Goal: Task Accomplishment & Management: Complete application form

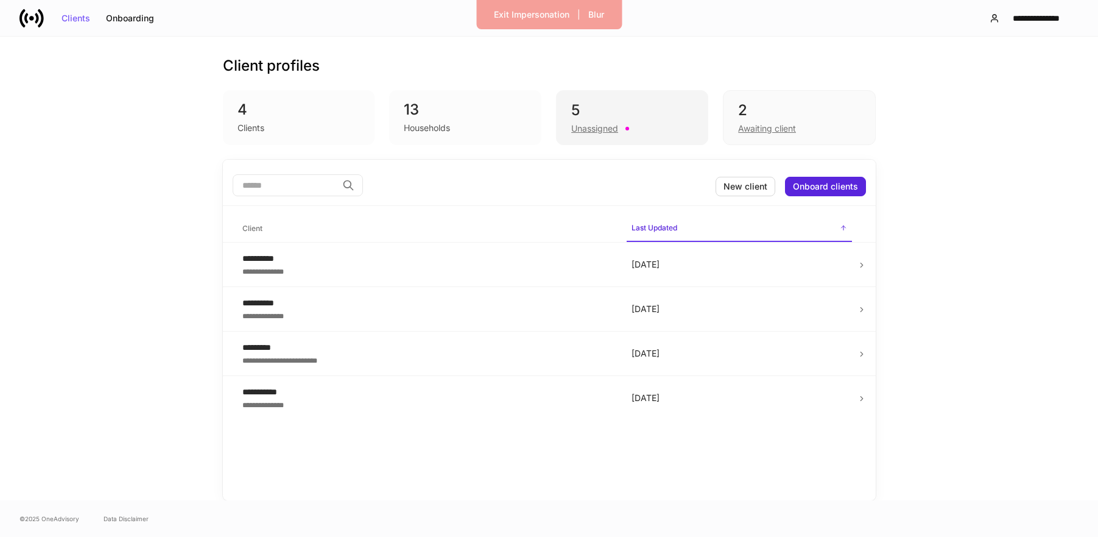
click at [588, 123] on div "Unassigned" at bounding box center [594, 128] width 47 height 12
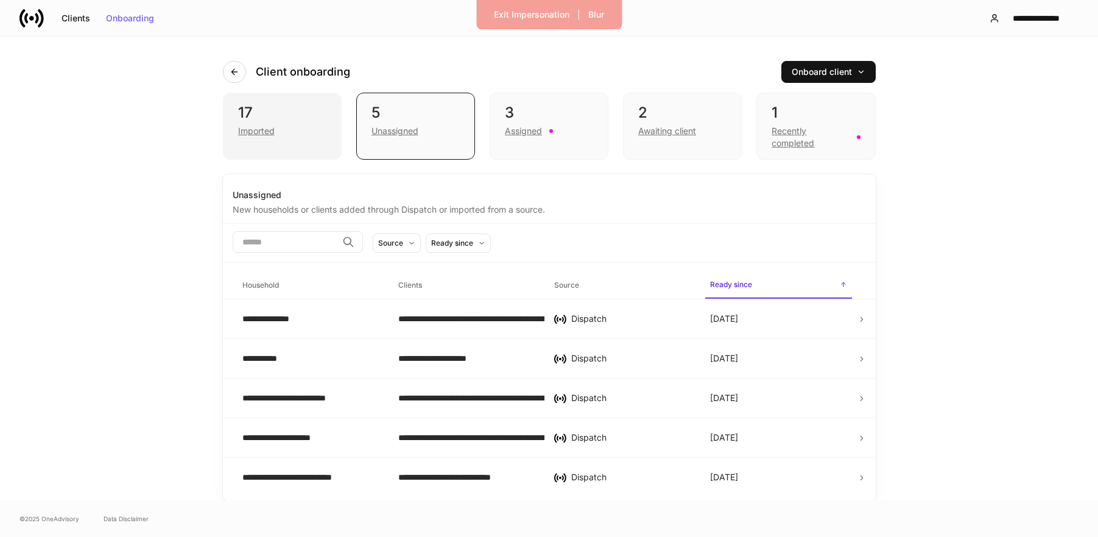
click at [287, 130] on div "Imported" at bounding box center [282, 129] width 88 height 15
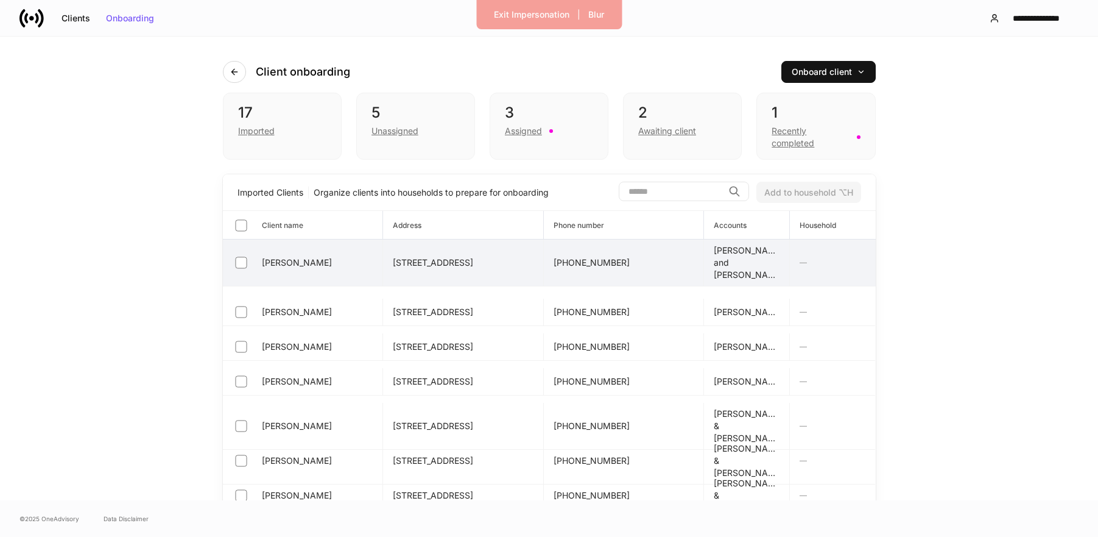
click at [252, 270] on div "[PERSON_NAME]" at bounding box center [303, 262] width 141 height 17
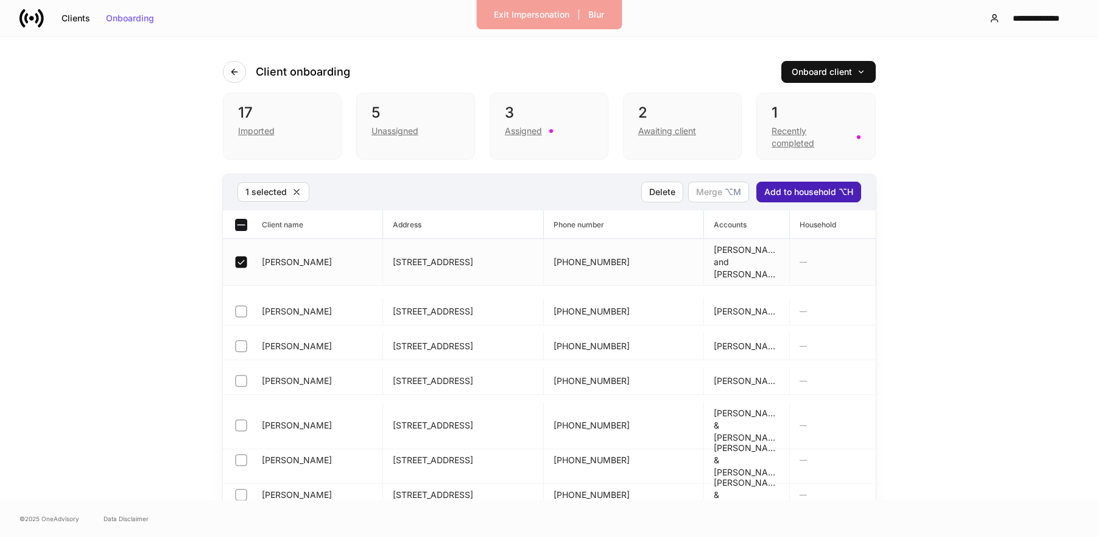
click at [782, 191] on div "Add to household ⌥H" at bounding box center [809, 192] width 89 height 9
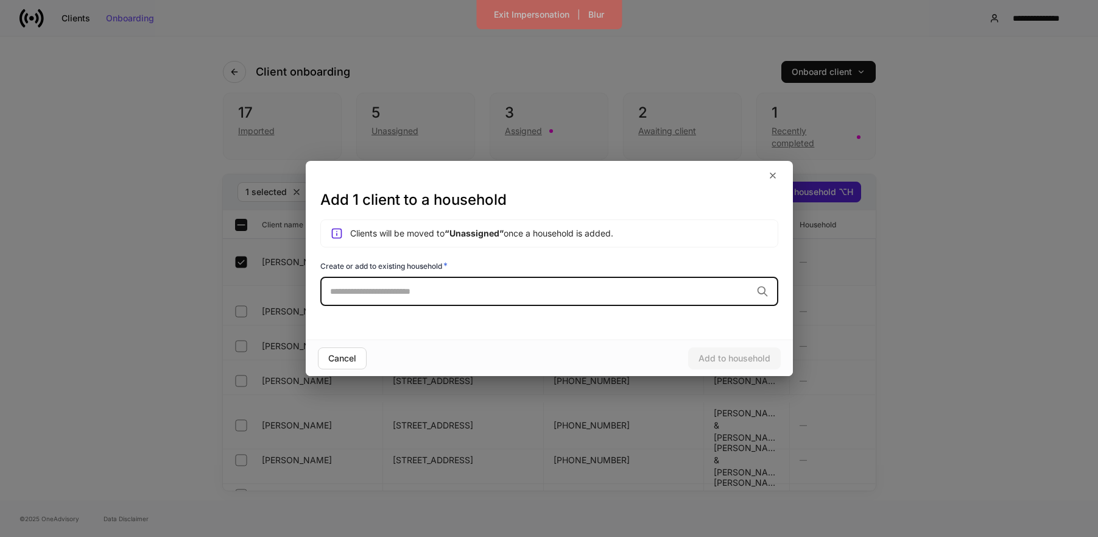
click at [512, 300] on div "​" at bounding box center [549, 291] width 458 height 29
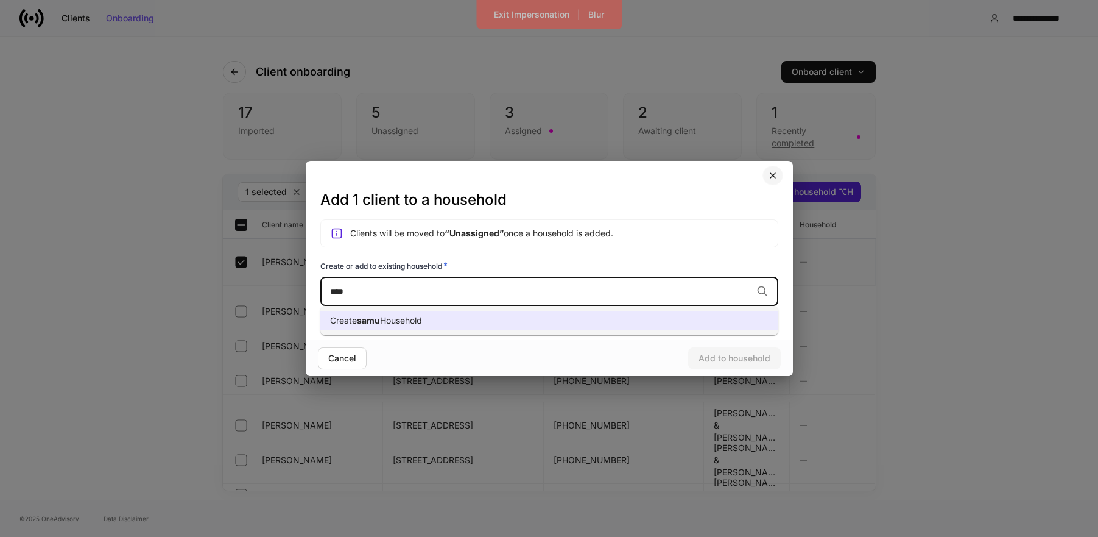
type input "****"
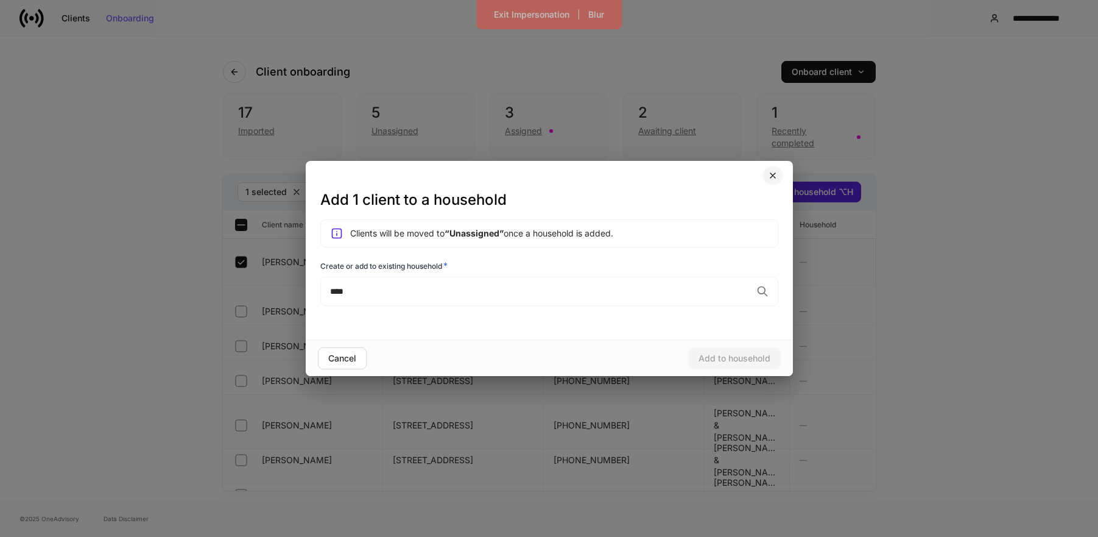
click at [779, 169] on button "button" at bounding box center [773, 175] width 21 height 19
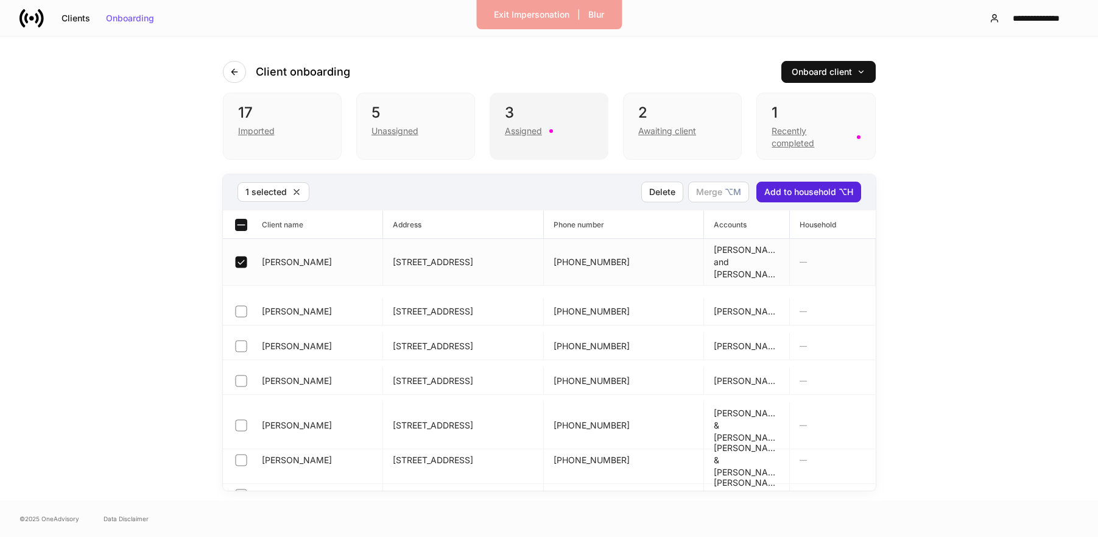
click at [525, 121] on div "3" at bounding box center [549, 112] width 88 height 19
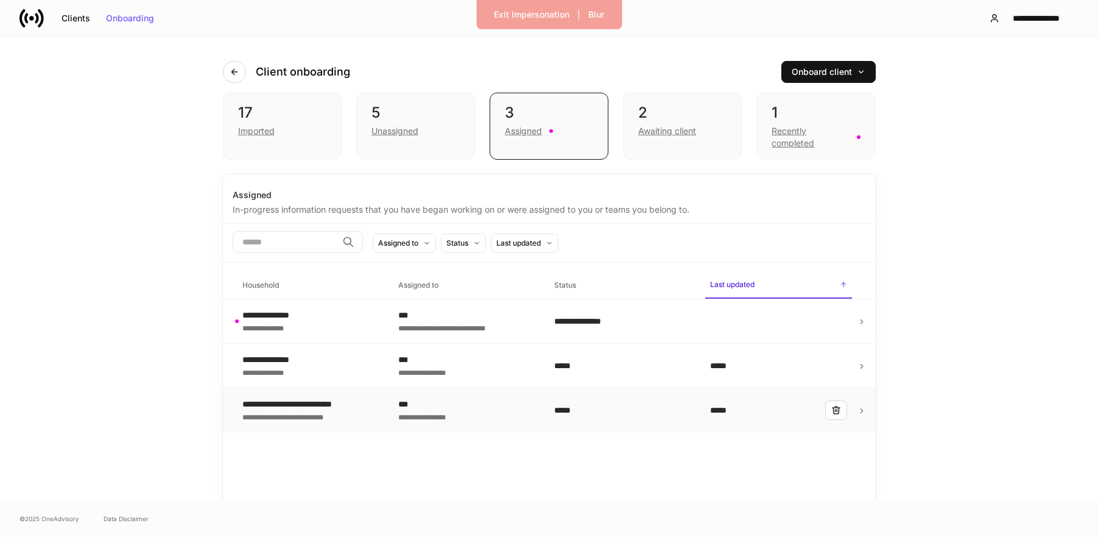
click at [316, 423] on td "**********" at bounding box center [311, 410] width 156 height 44
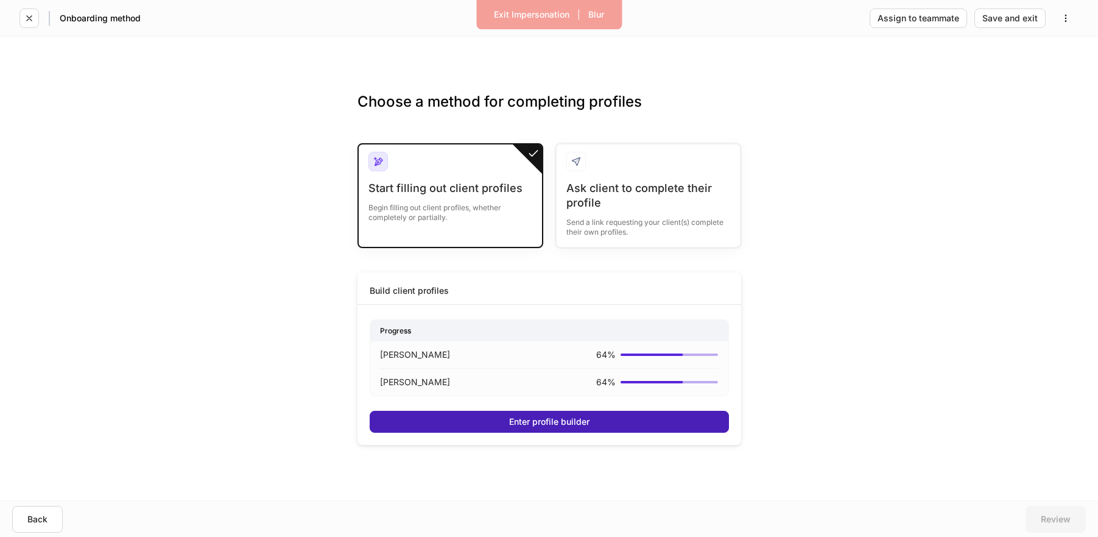
drag, startPoint x: 451, startPoint y: 424, endPoint x: 433, endPoint y: 424, distance: 18.3
click at [451, 424] on button "Enter profile builder" at bounding box center [549, 422] width 359 height 22
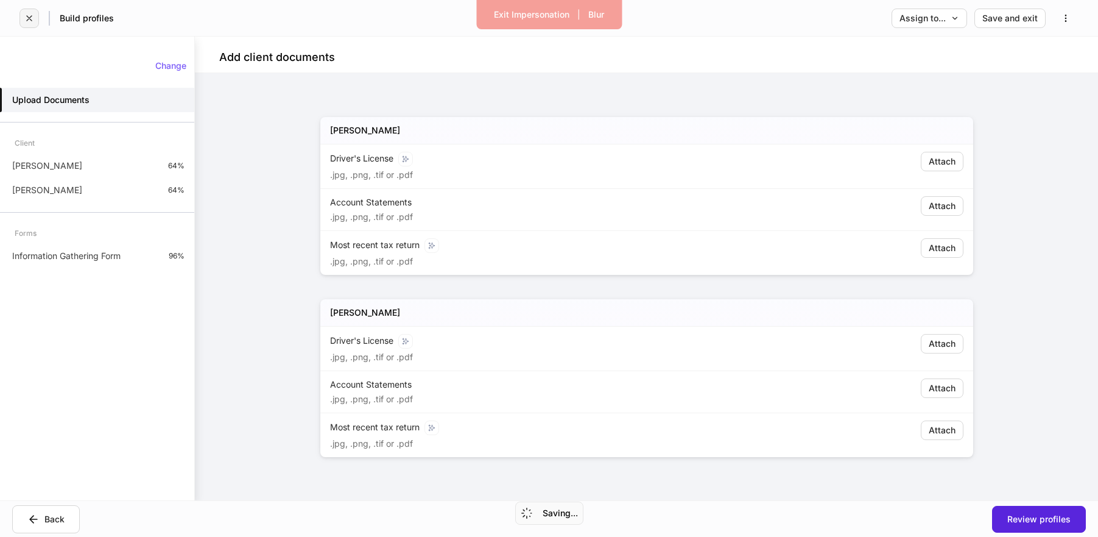
drag, startPoint x: 43, startPoint y: 16, endPoint x: 35, endPoint y: 19, distance: 7.9
click at [39, 18] on div "Build profiles" at bounding box center [66, 18] width 94 height 19
click at [35, 19] on button "button" at bounding box center [28, 18] width 19 height 19
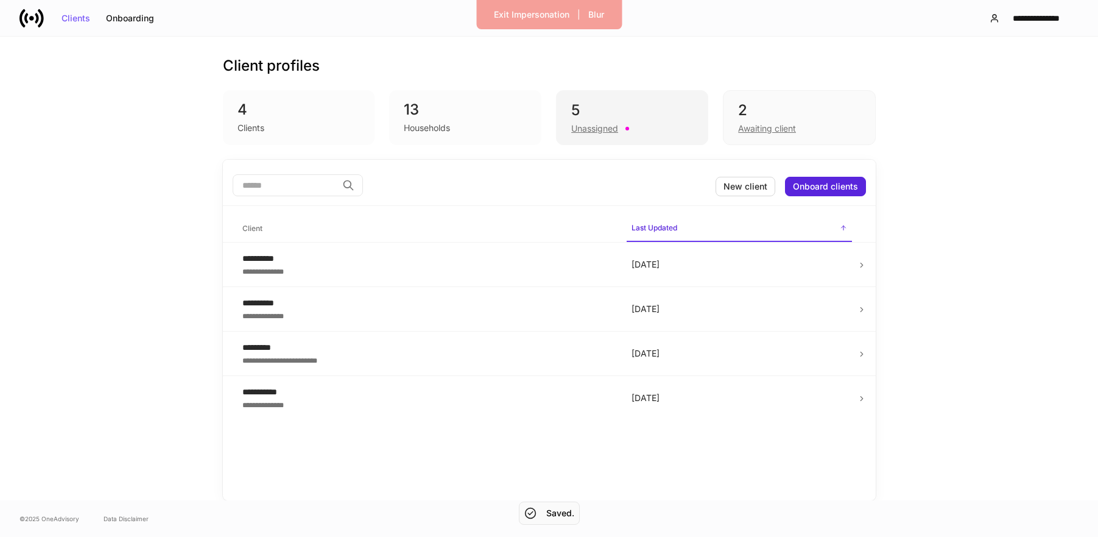
click at [690, 120] on div "Unassigned" at bounding box center [632, 127] width 122 height 15
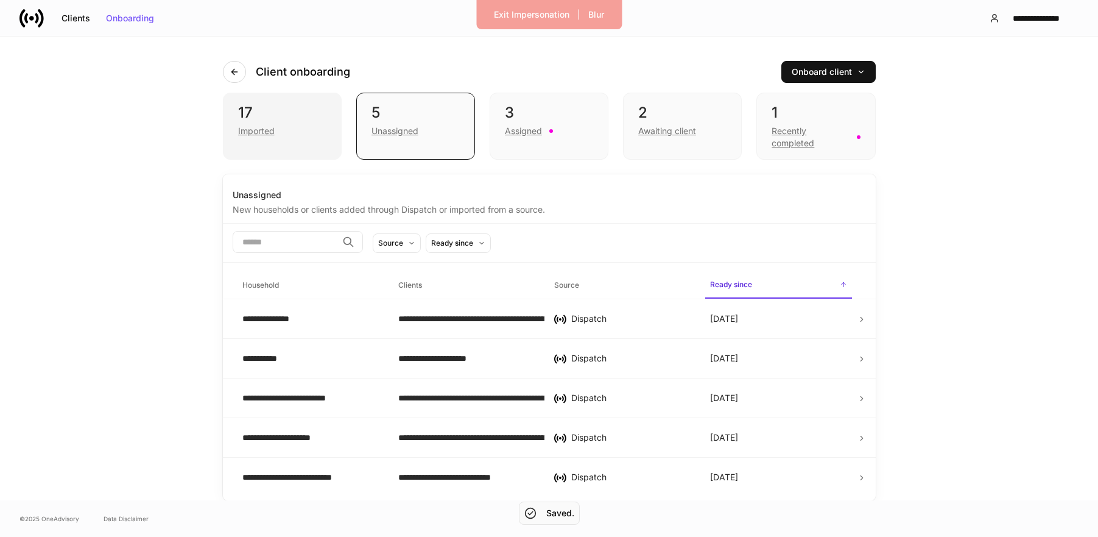
click at [244, 123] on div "Imported" at bounding box center [282, 129] width 88 height 15
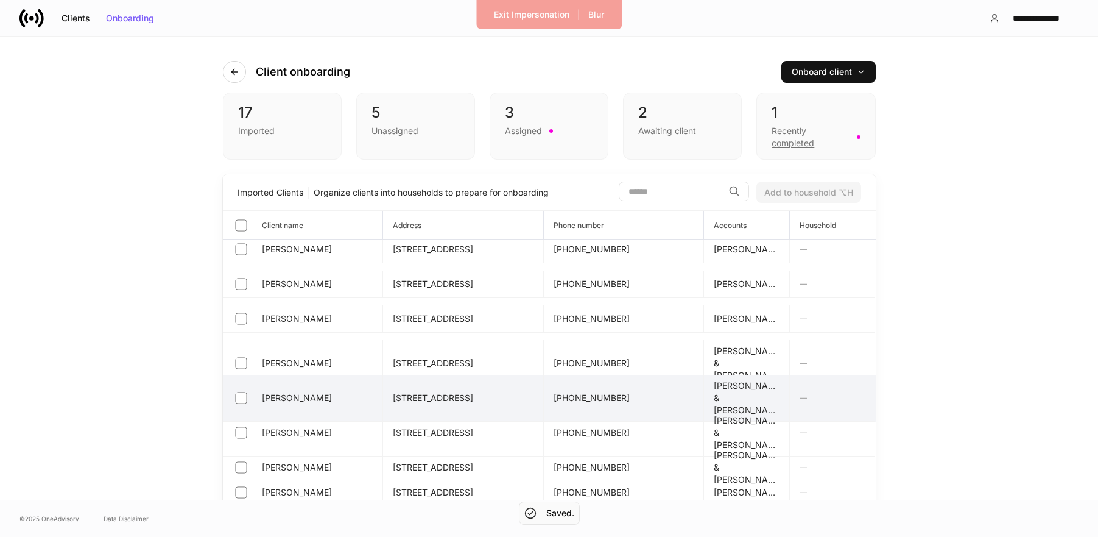
scroll to position [111, 0]
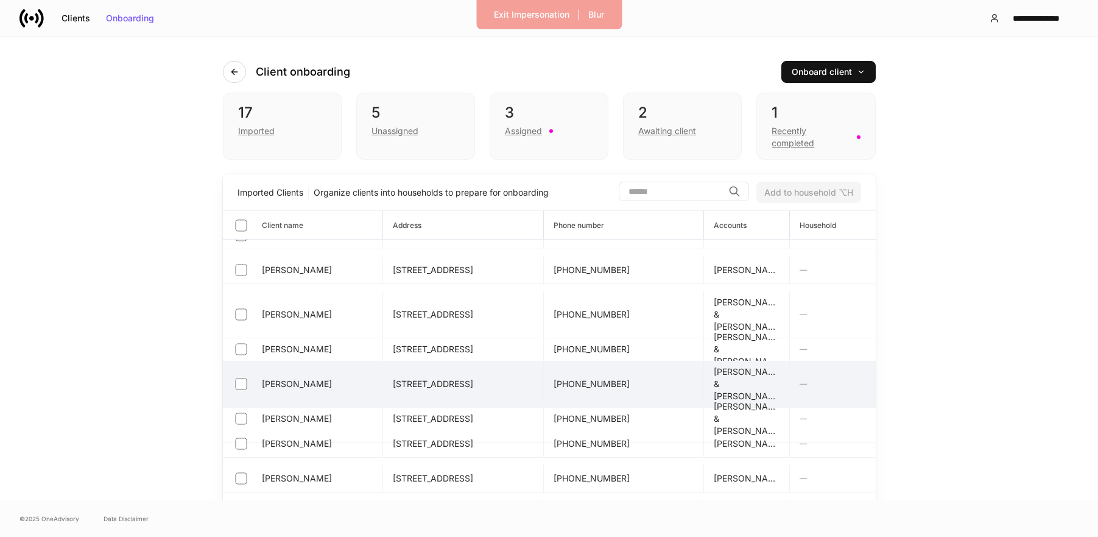
click at [286, 384] on div "[PERSON_NAME]" at bounding box center [303, 383] width 141 height 17
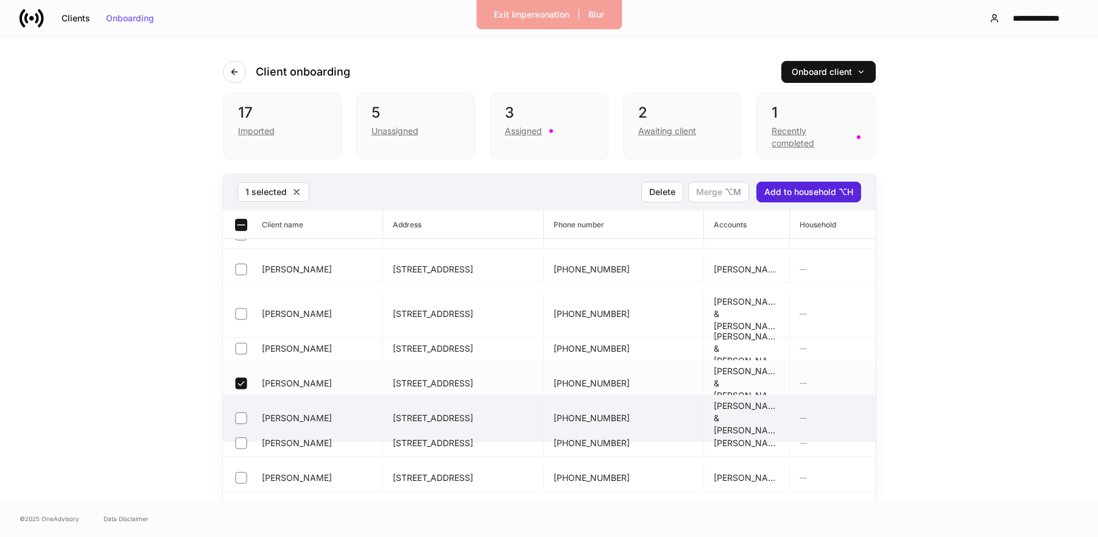
click at [281, 412] on span "[PERSON_NAME]" at bounding box center [297, 418] width 70 height 12
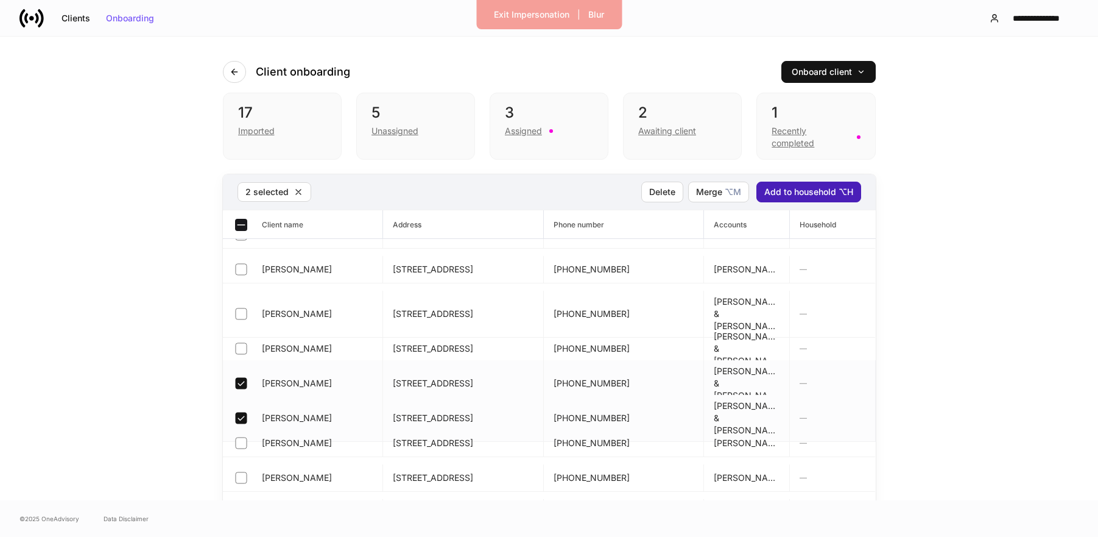
click at [800, 188] on div "Add to household ⌥H" at bounding box center [809, 192] width 89 height 9
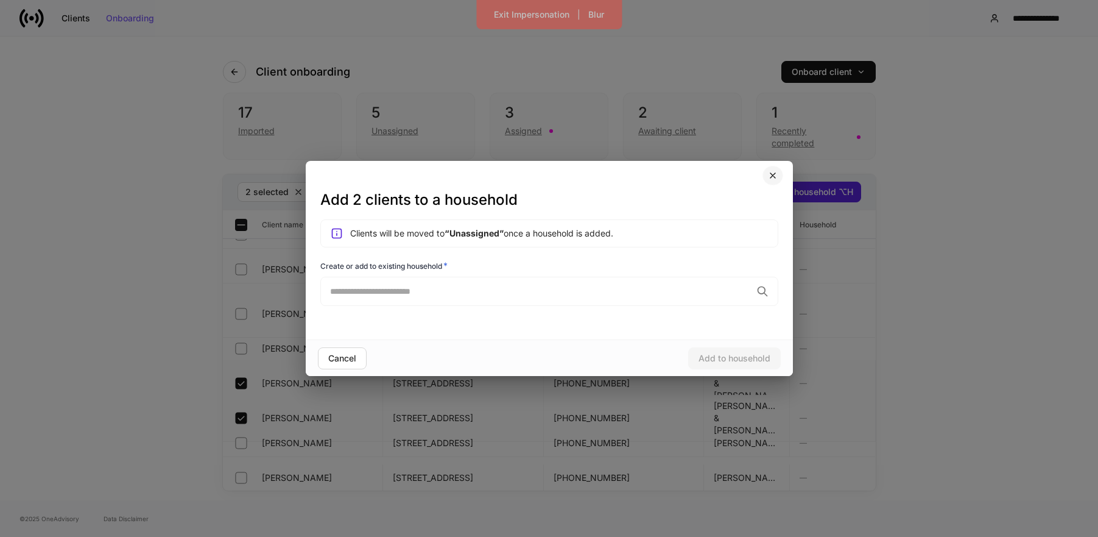
click at [766, 178] on button "button" at bounding box center [773, 175] width 21 height 19
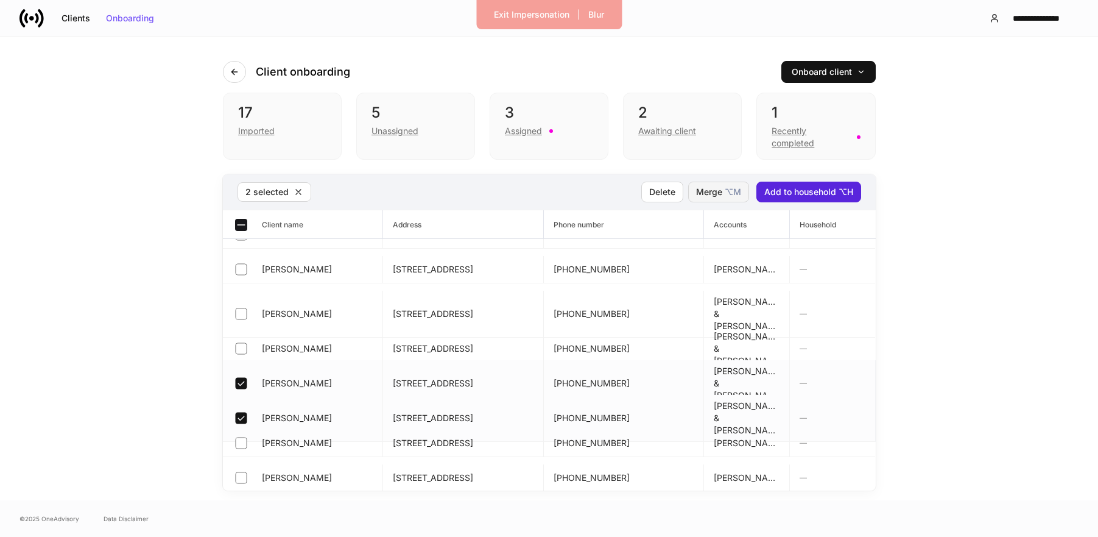
click at [728, 193] on h5 "⌥ M" at bounding box center [733, 192] width 16 height 12
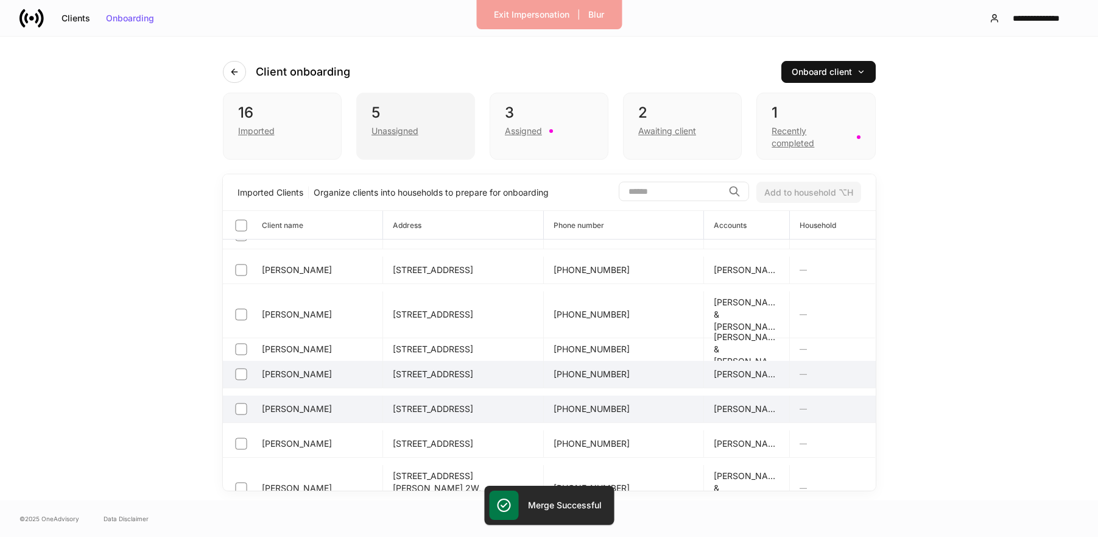
click at [436, 135] on div "Unassigned" at bounding box center [416, 129] width 88 height 15
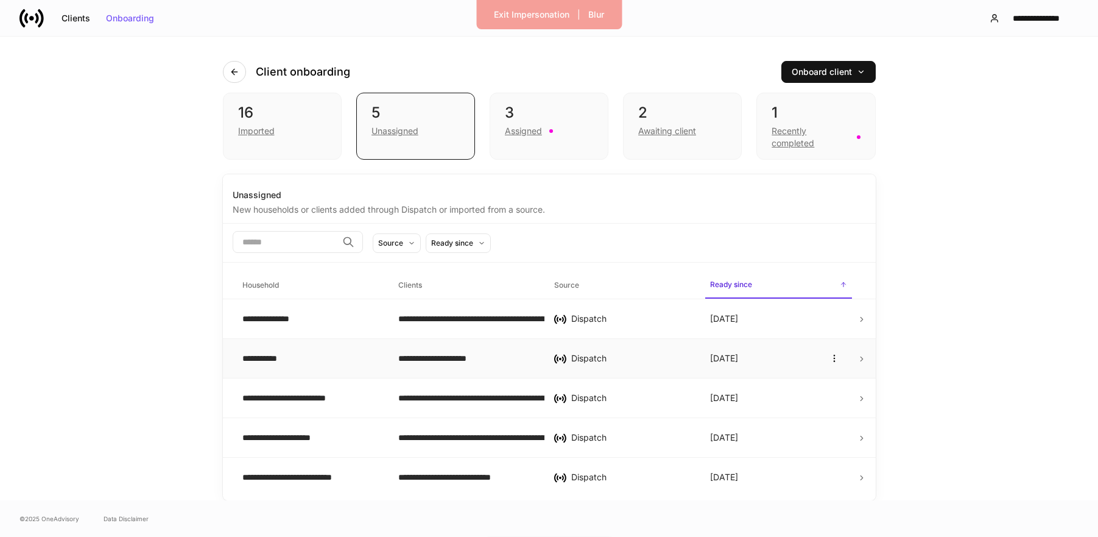
click at [341, 361] on div "**********" at bounding box center [310, 358] width 136 height 12
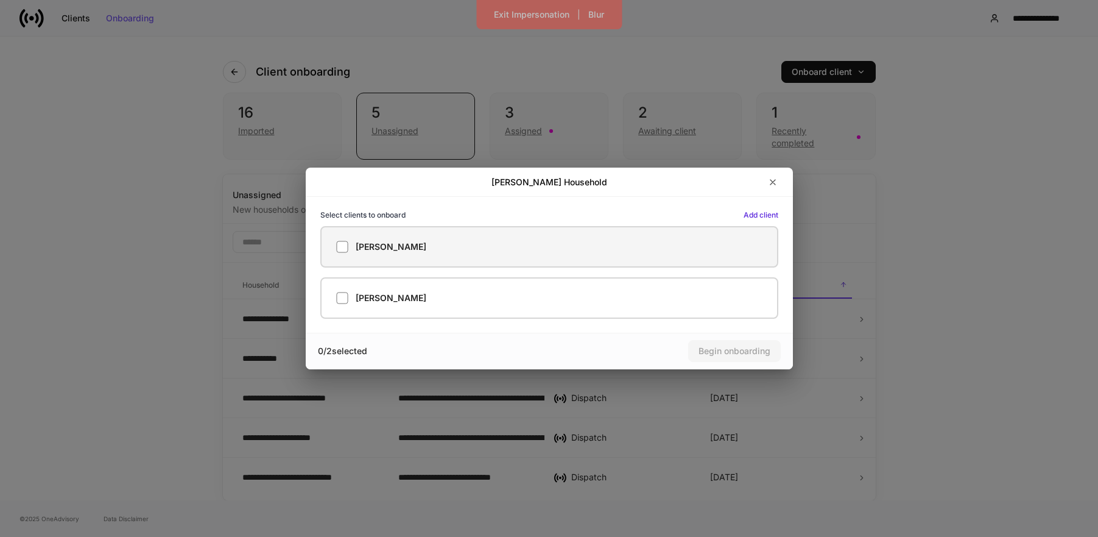
click at [459, 252] on label "[PERSON_NAME]" at bounding box center [549, 246] width 458 height 41
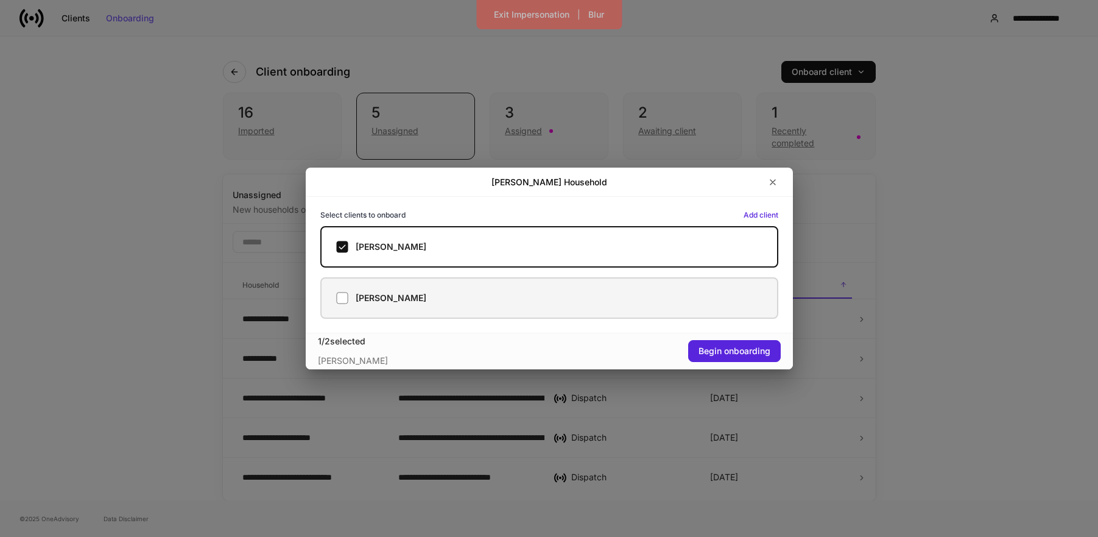
drag, startPoint x: 429, startPoint y: 299, endPoint x: 610, endPoint y: 331, distance: 183.9
click at [431, 299] on div "[PERSON_NAME]" at bounding box center [549, 298] width 426 height 12
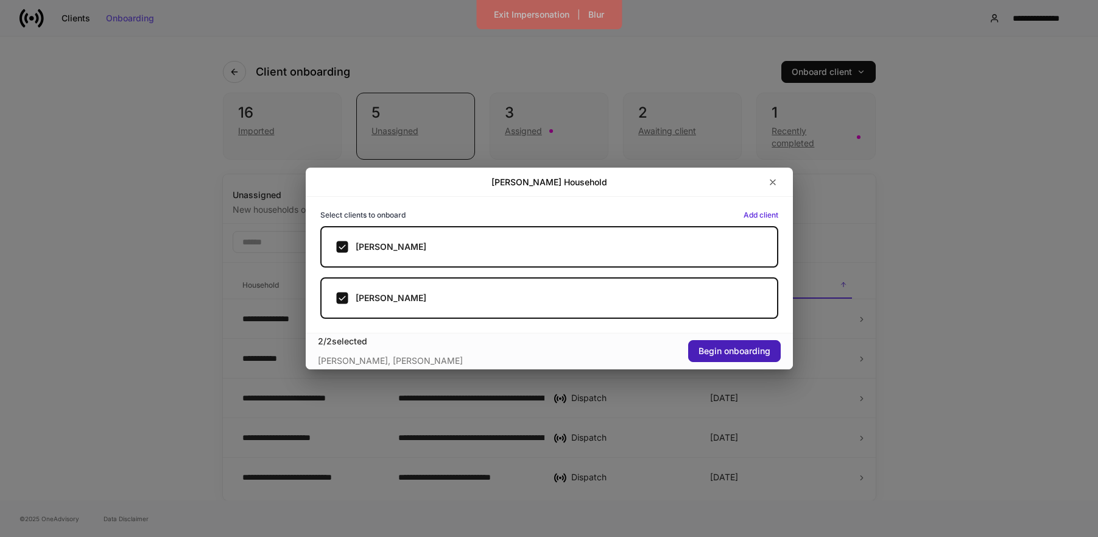
click at [715, 348] on div "Begin onboarding" at bounding box center [735, 351] width 72 height 9
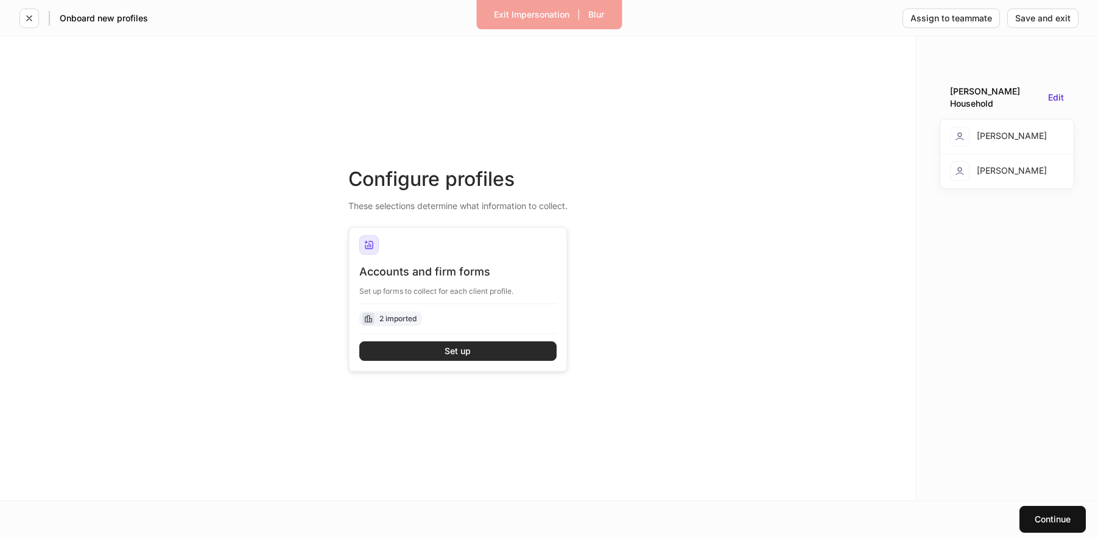
click at [537, 350] on button "Set up" at bounding box center [457, 350] width 197 height 19
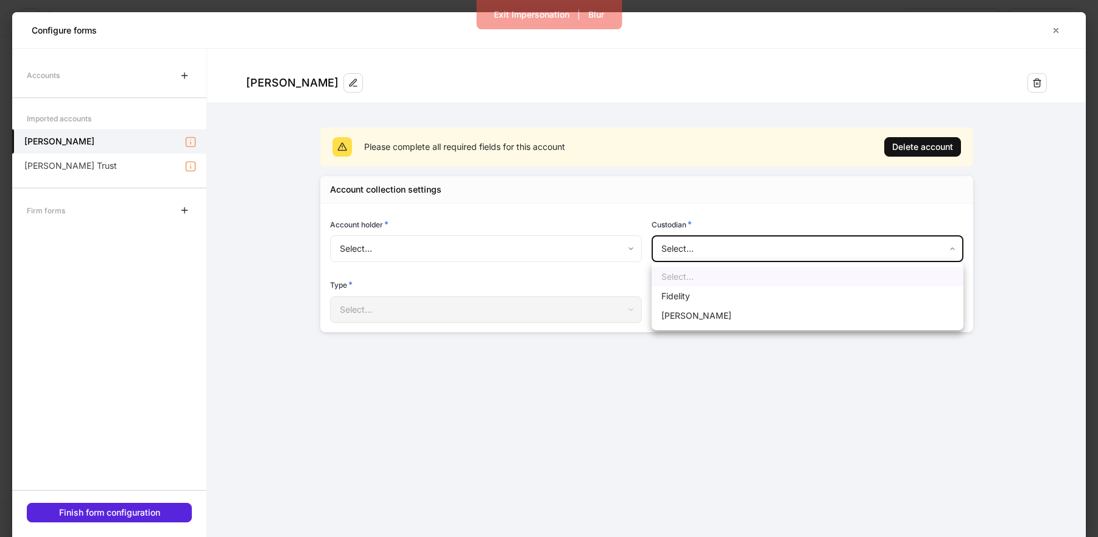
drag, startPoint x: 732, startPoint y: 255, endPoint x: 727, endPoint y: 262, distance: 8.5
click at [732, 255] on body "Exit Impersonation | Blur Onboard new profiles Assign to teammate Save and exit…" at bounding box center [549, 268] width 1098 height 537
click at [721, 193] on div at bounding box center [549, 268] width 1098 height 537
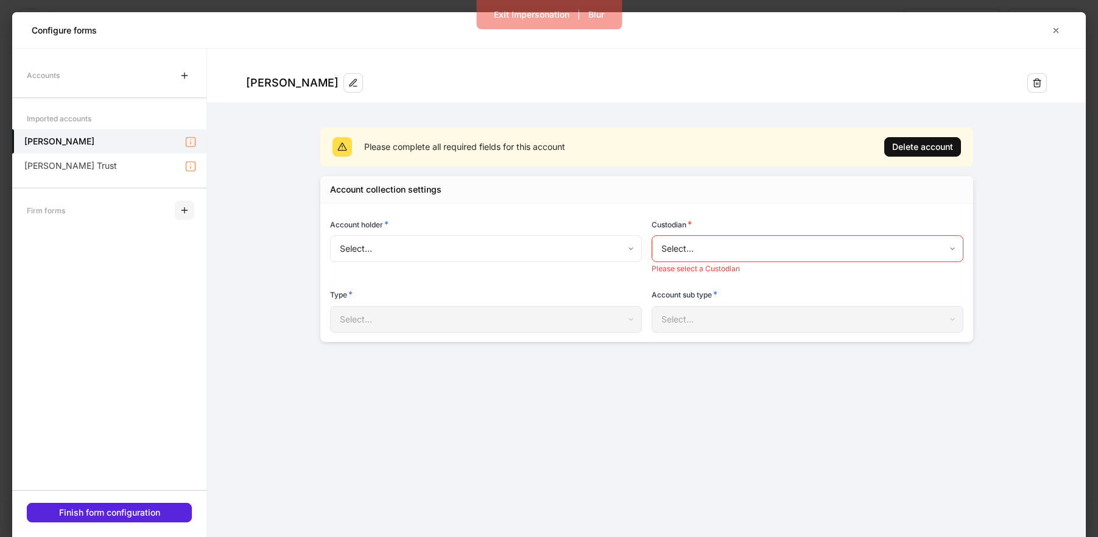
drag, startPoint x: 188, startPoint y: 212, endPoint x: 202, endPoint y: 220, distance: 16.1
click at [188, 213] on icon "button" at bounding box center [185, 210] width 10 height 10
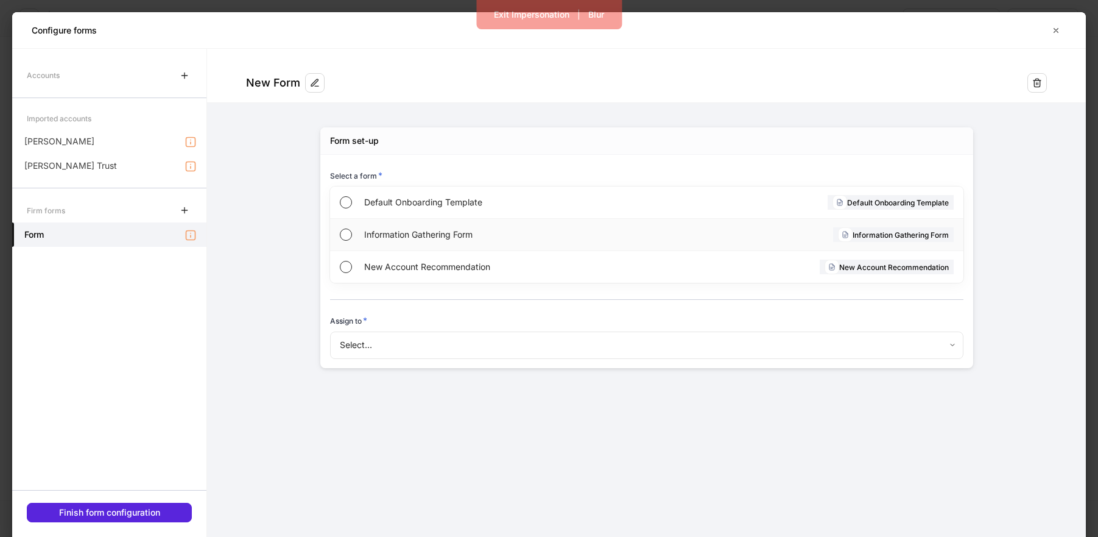
click at [398, 239] on span "Information Gathering Form" at bounding box center [503, 234] width 279 height 12
click at [393, 276] on div "New Account Recommendation" at bounding box center [504, 267] width 281 height 32
click at [414, 232] on span "Information Gathering Form" at bounding box center [503, 234] width 279 height 12
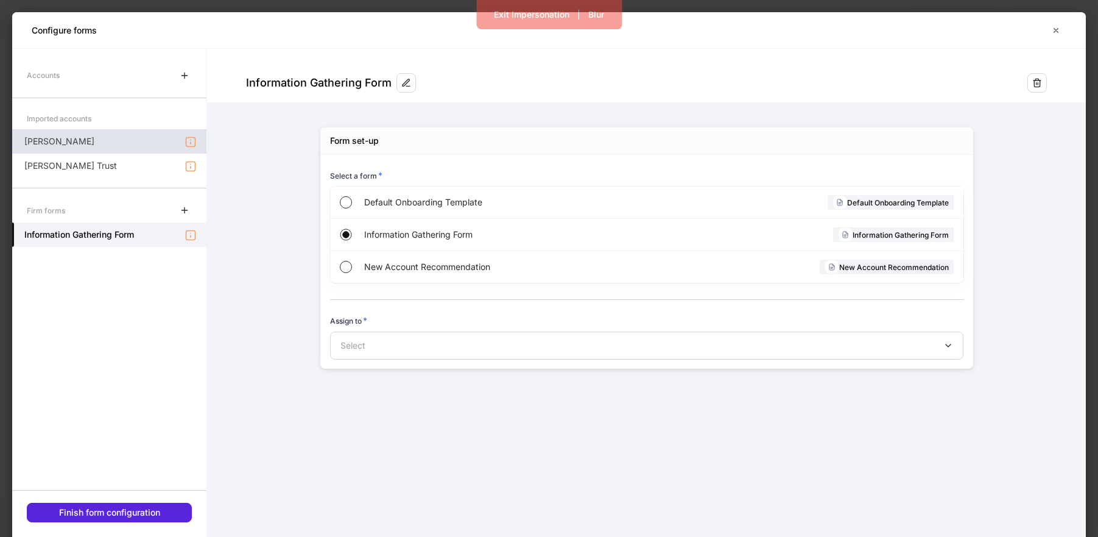
click at [133, 140] on div "[PERSON_NAME]" at bounding box center [109, 141] width 194 height 24
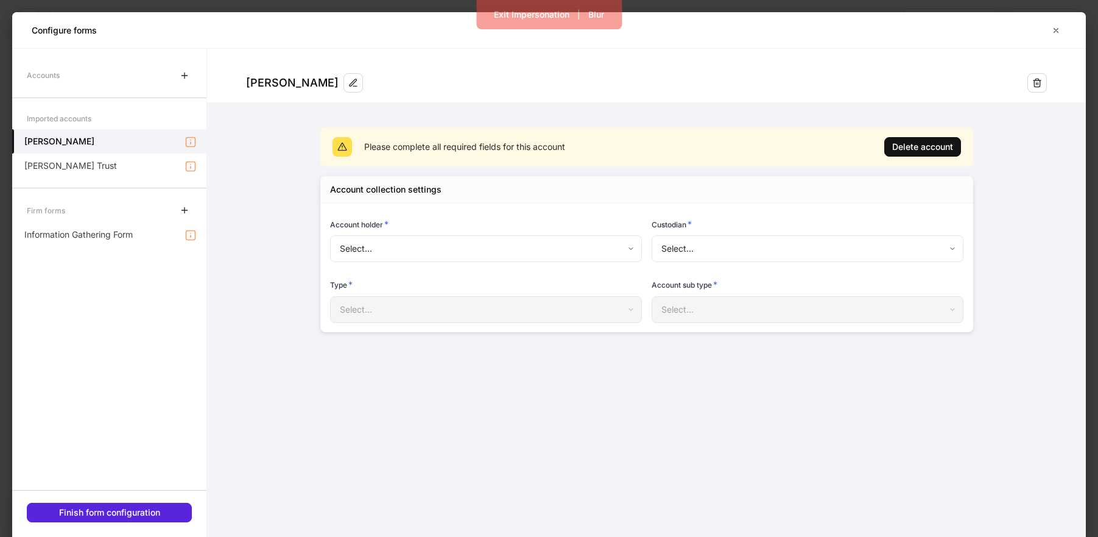
click at [695, 248] on body "Exit Impersonation | Blur Onboard new profiles Assign to teammate Save and exit…" at bounding box center [549, 268] width 1098 height 537
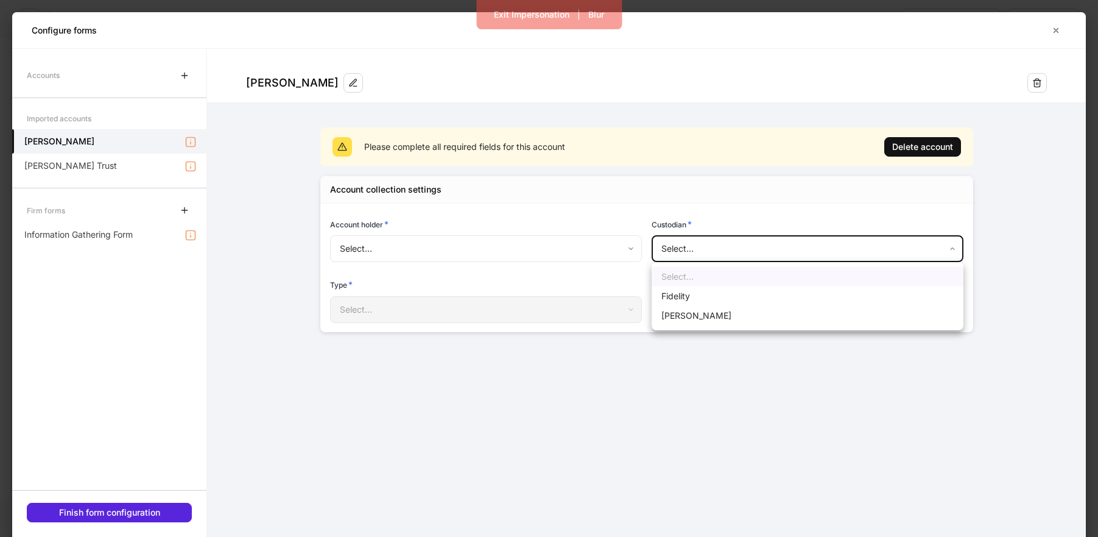
click at [713, 252] on div at bounding box center [549, 268] width 1098 height 537
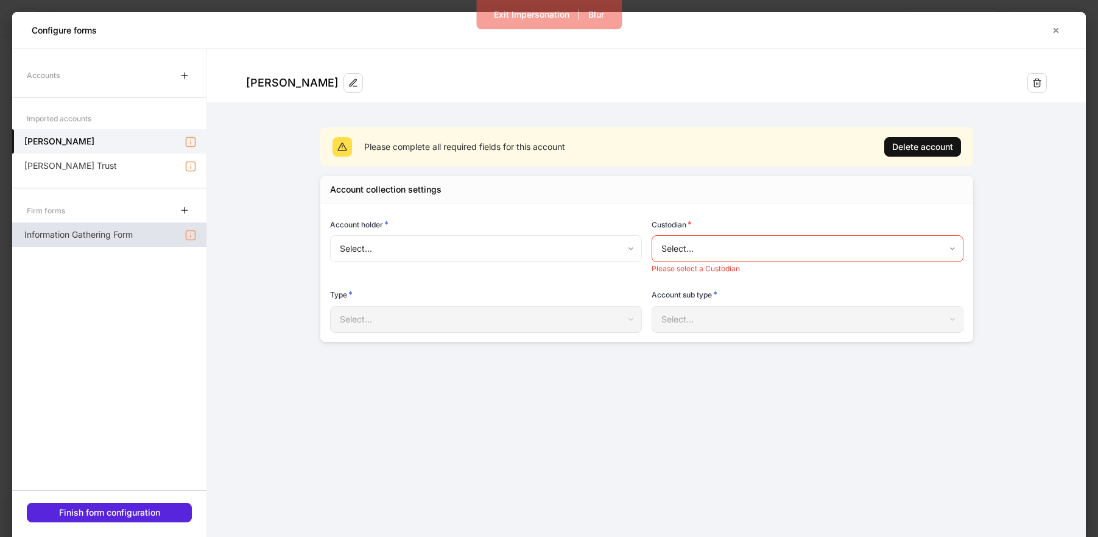
click at [113, 232] on p "Information Gathering Form" at bounding box center [78, 234] width 108 height 12
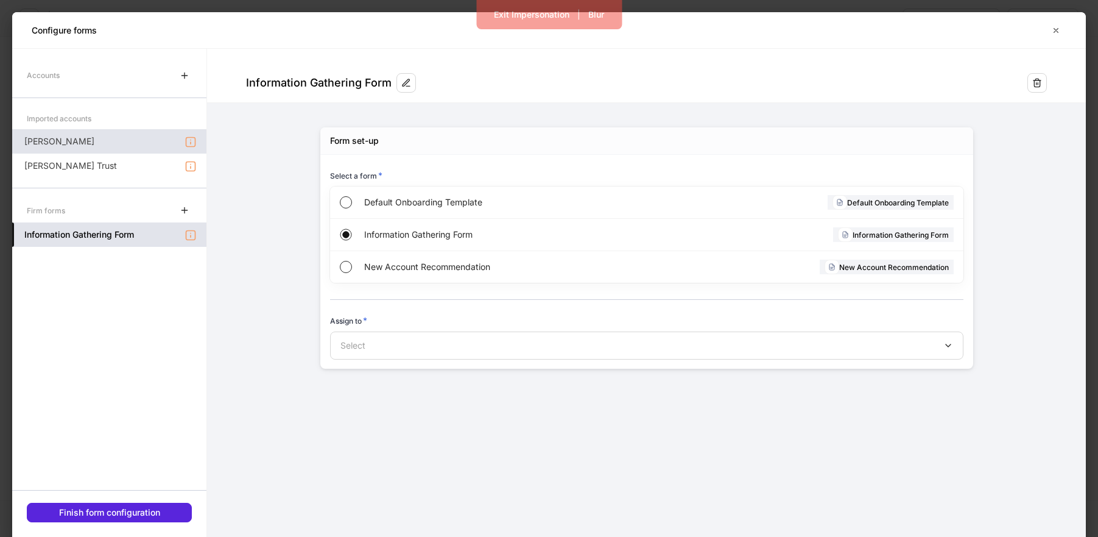
drag, startPoint x: 140, startPoint y: 141, endPoint x: 124, endPoint y: 157, distance: 22.0
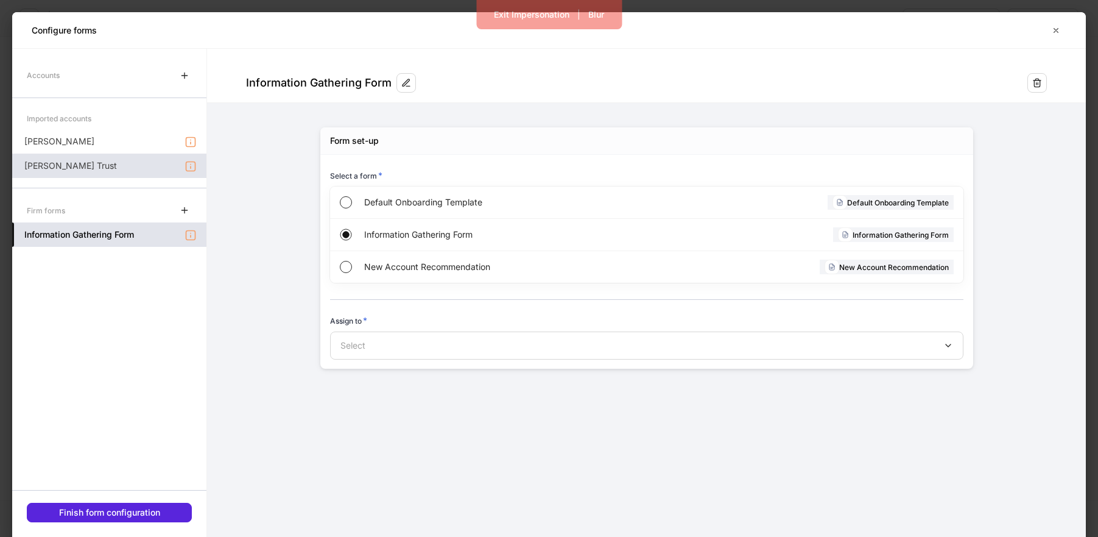
click at [138, 143] on div "[PERSON_NAME]" at bounding box center [109, 141] width 194 height 24
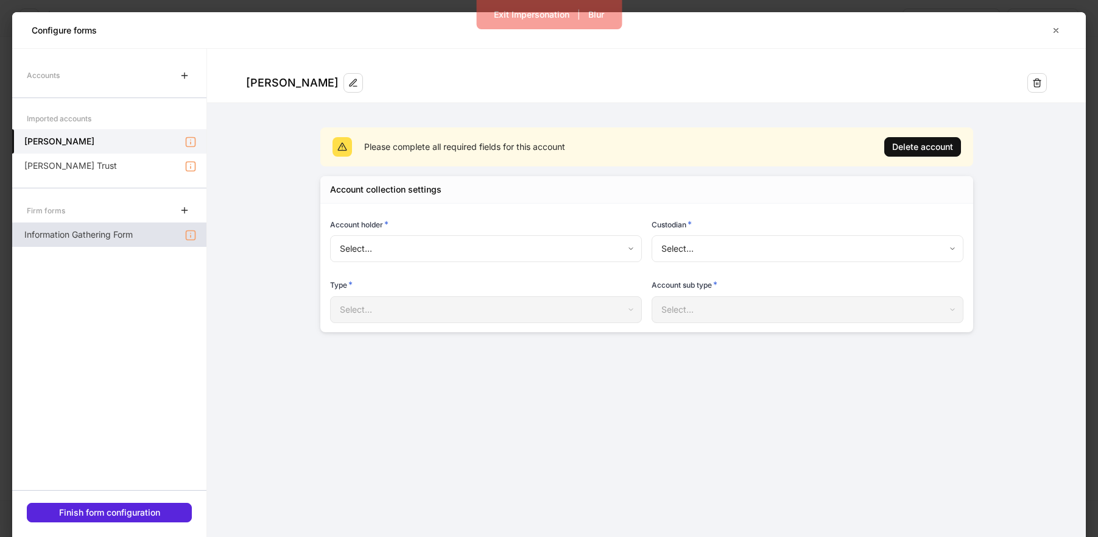
click at [110, 244] on div "Information Gathering Form" at bounding box center [109, 234] width 194 height 24
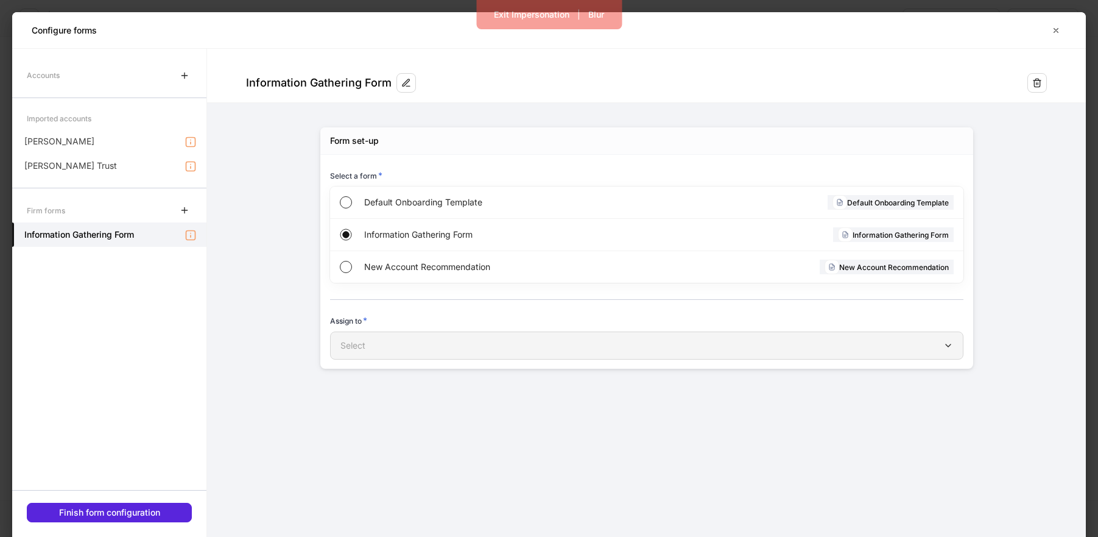
click at [409, 353] on button "Select" at bounding box center [647, 345] width 634 height 28
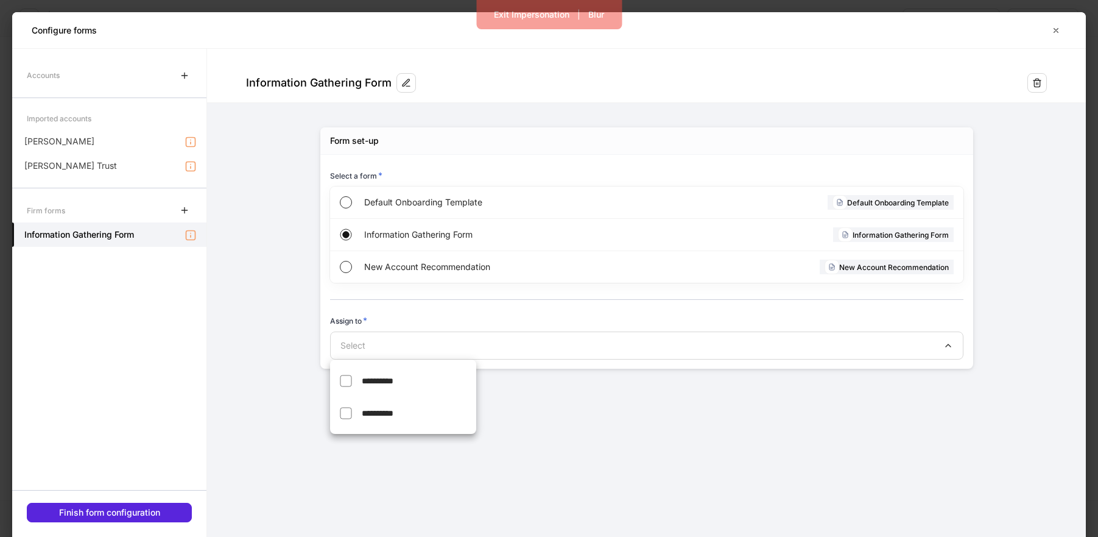
click at [1039, 84] on div at bounding box center [549, 268] width 1098 height 537
click at [1034, 85] on icon "button" at bounding box center [1038, 83] width 10 height 10
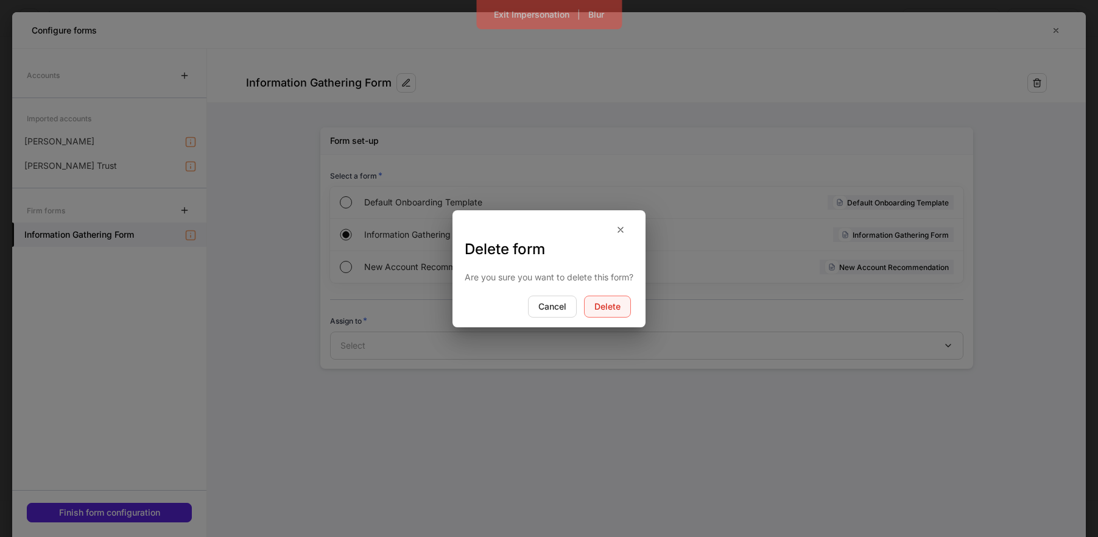
click at [620, 311] on button "Delete" at bounding box center [607, 306] width 47 height 22
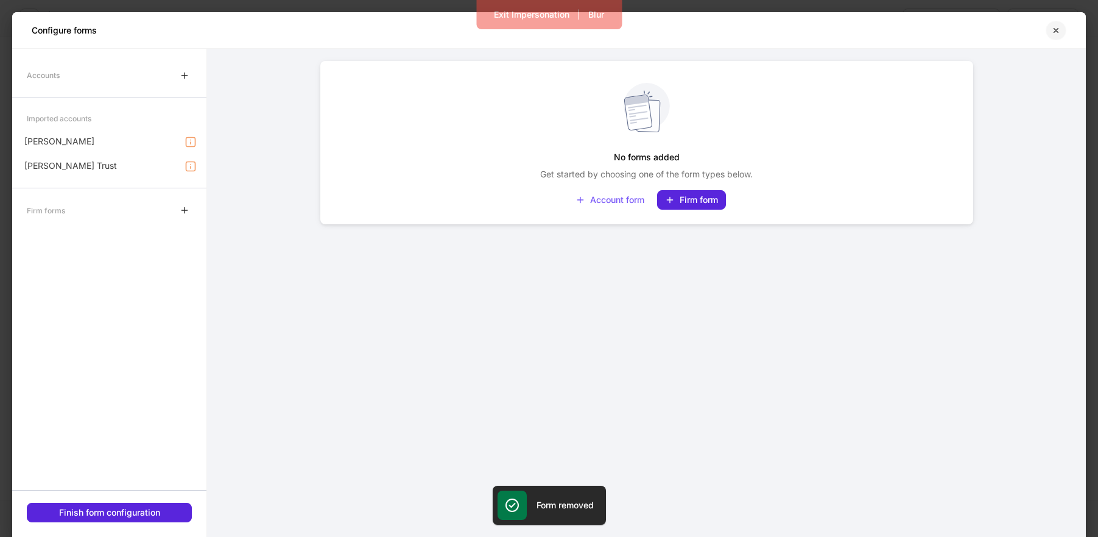
click at [1059, 32] on icon "button" at bounding box center [1057, 31] width 10 height 10
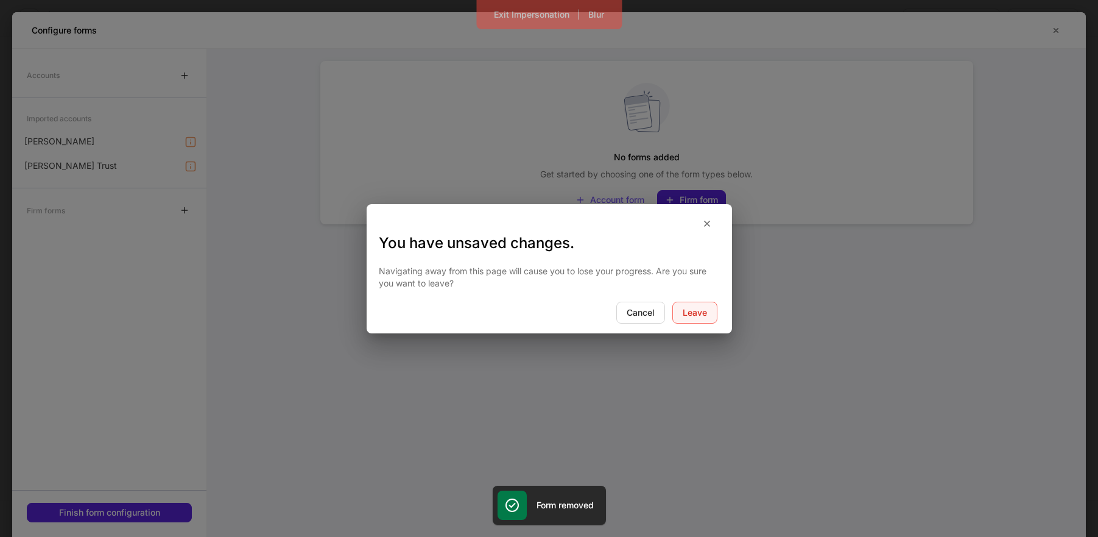
drag, startPoint x: 693, startPoint y: 317, endPoint x: 316, endPoint y: 177, distance: 401.7
click at [681, 316] on button "Leave" at bounding box center [695, 313] width 45 height 22
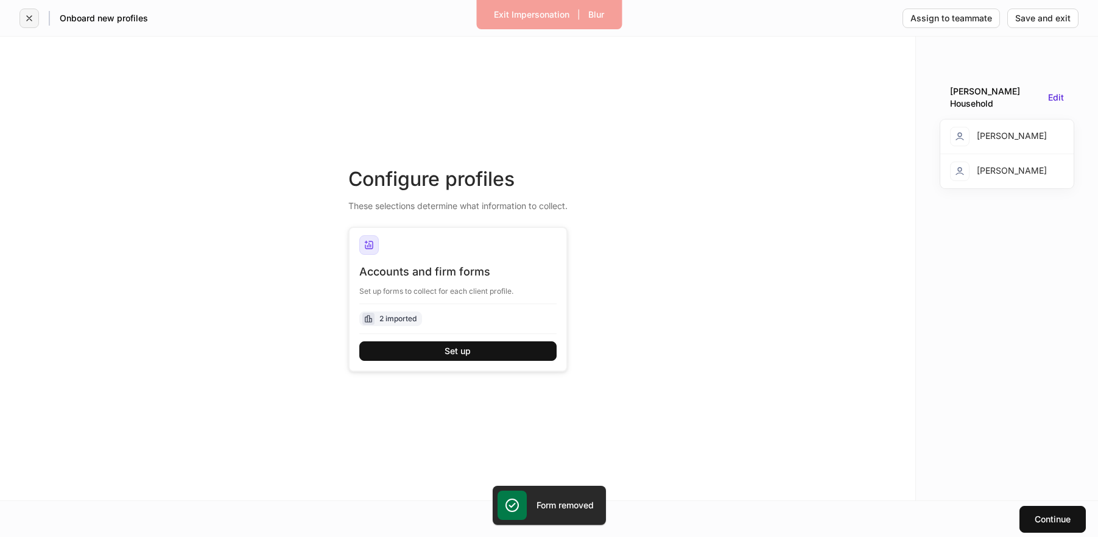
click at [28, 15] on icon "button" at bounding box center [29, 18] width 10 height 10
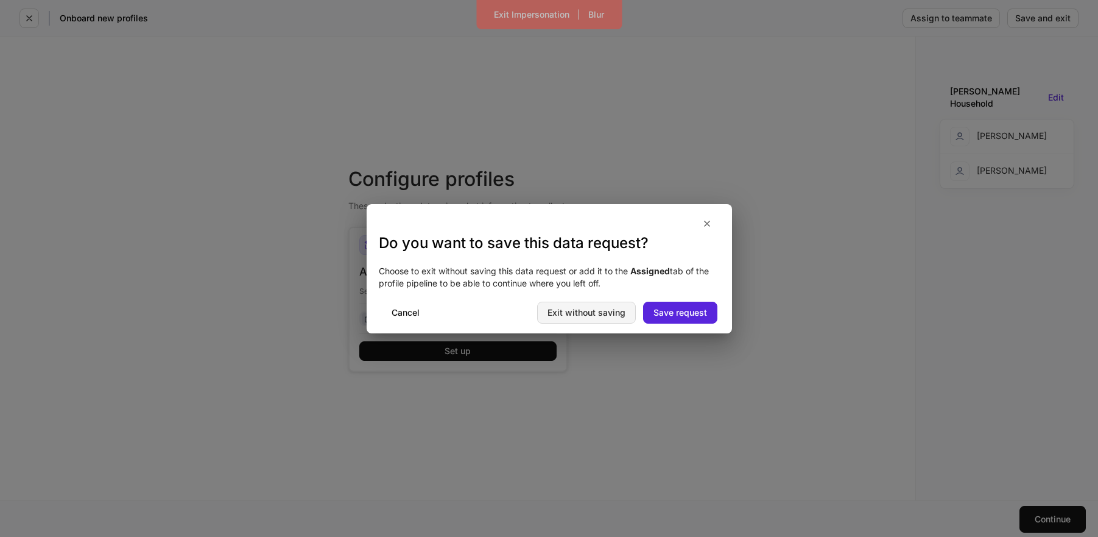
click at [586, 319] on button "Exit without saving" at bounding box center [586, 313] width 99 height 22
